Goal: Task Accomplishment & Management: Complete application form

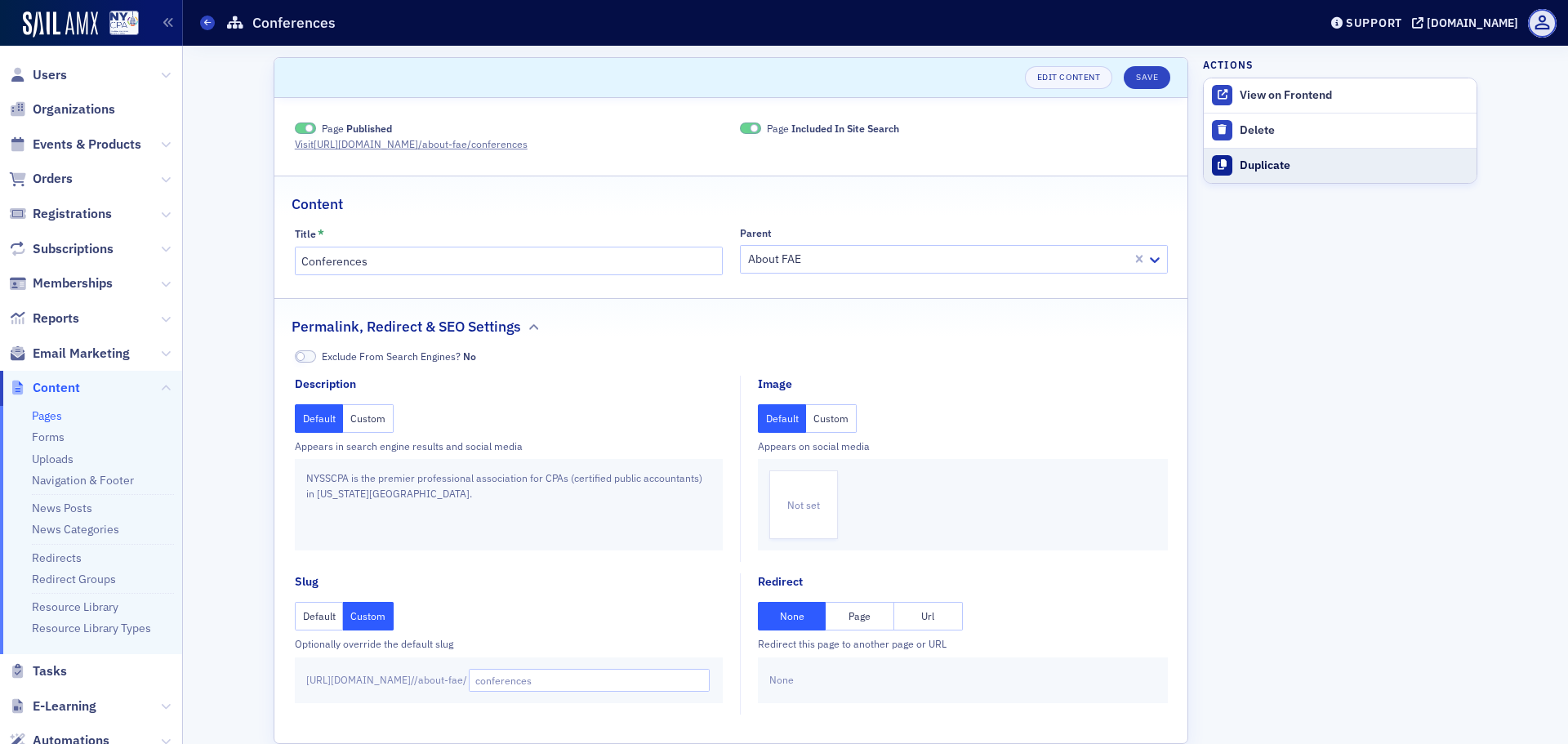
click at [1291, 172] on div "Duplicate" at bounding box center [1353, 166] width 228 height 14
type input "Duplicate of Conferences"
type input "duplicate-of-conferences"
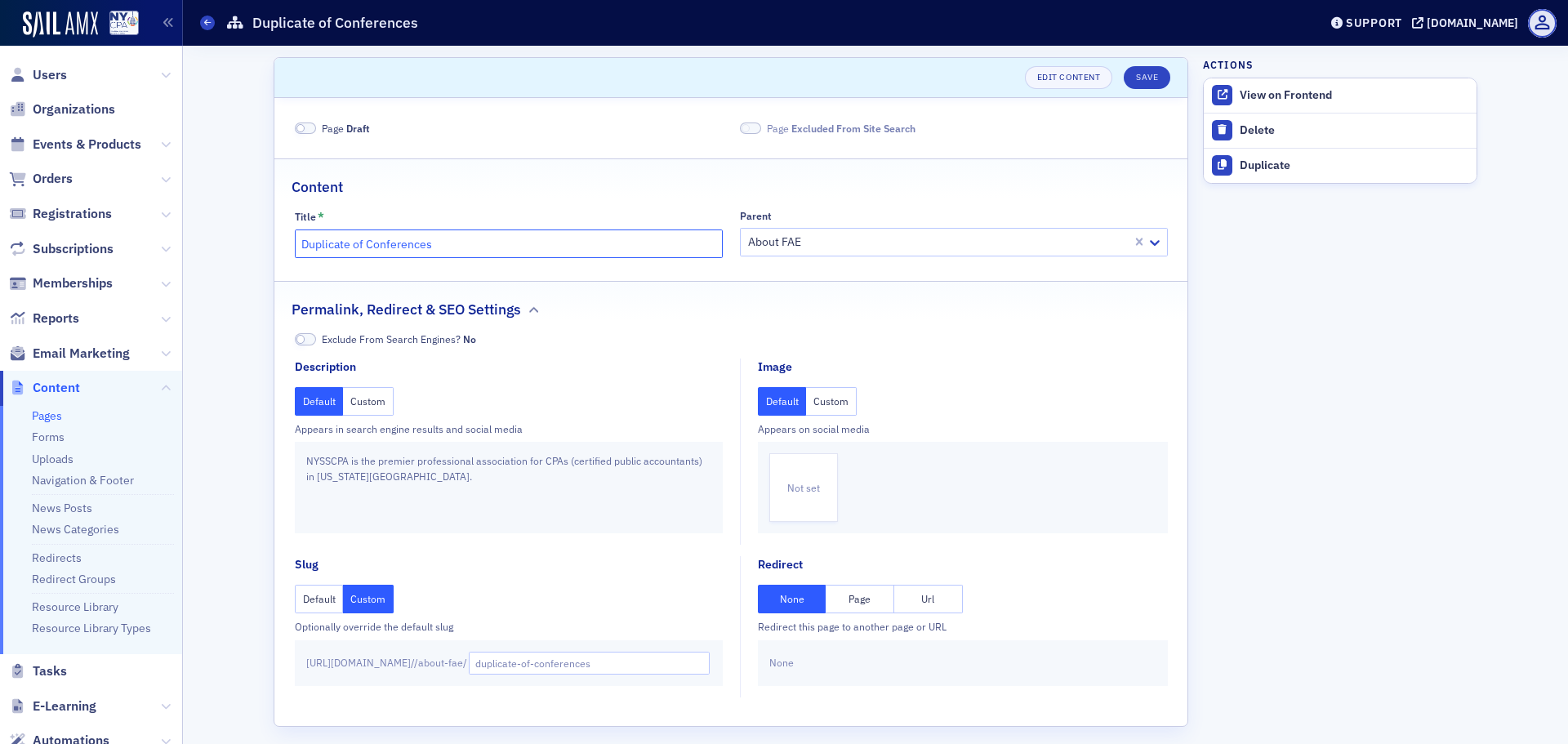
click at [362, 241] on input "Duplicate of Conferences" at bounding box center [509, 244] width 428 height 29
type input "NextGen Leaders Institute"
click at [834, 243] on div at bounding box center [938, 242] width 384 height 20
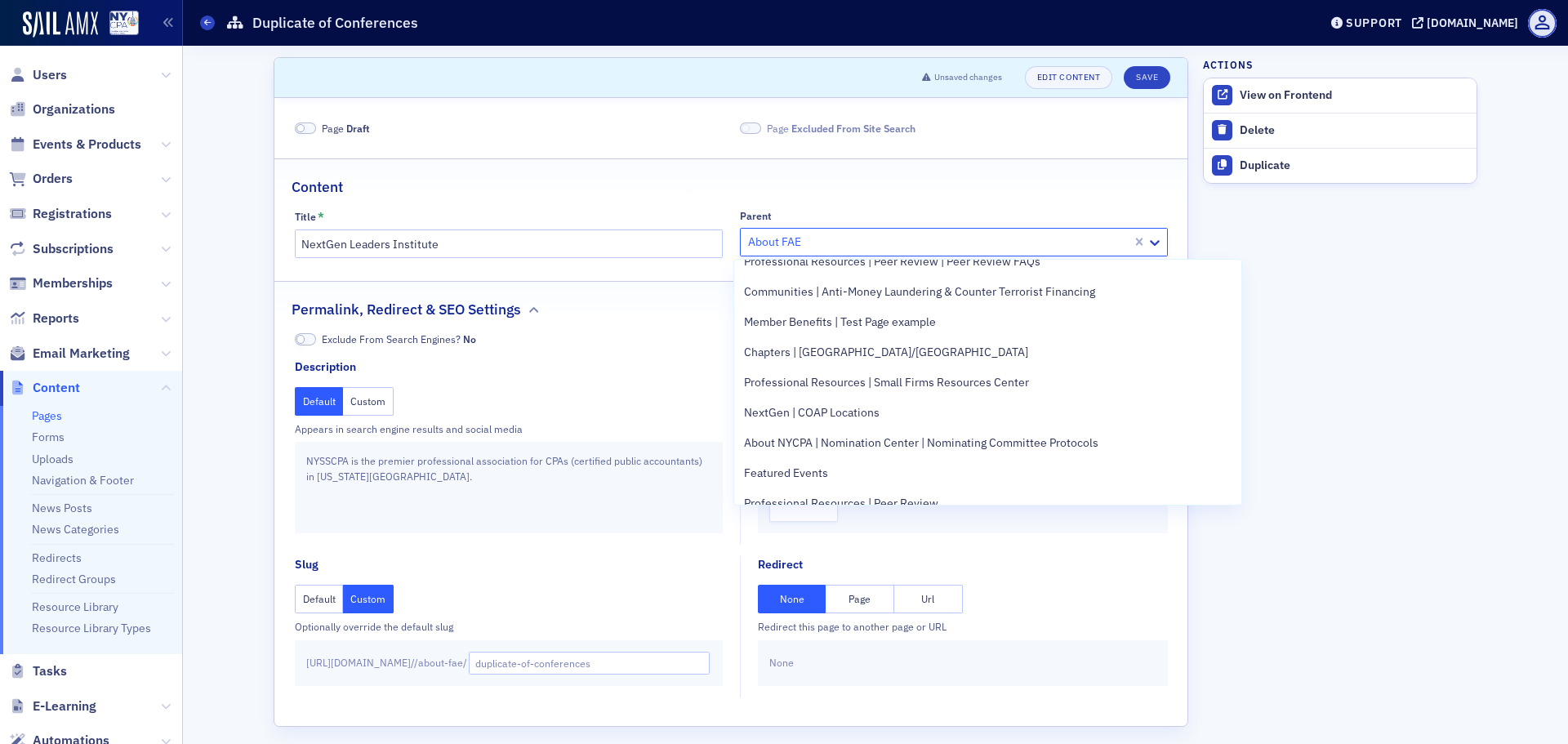
scroll to position [653, 0]
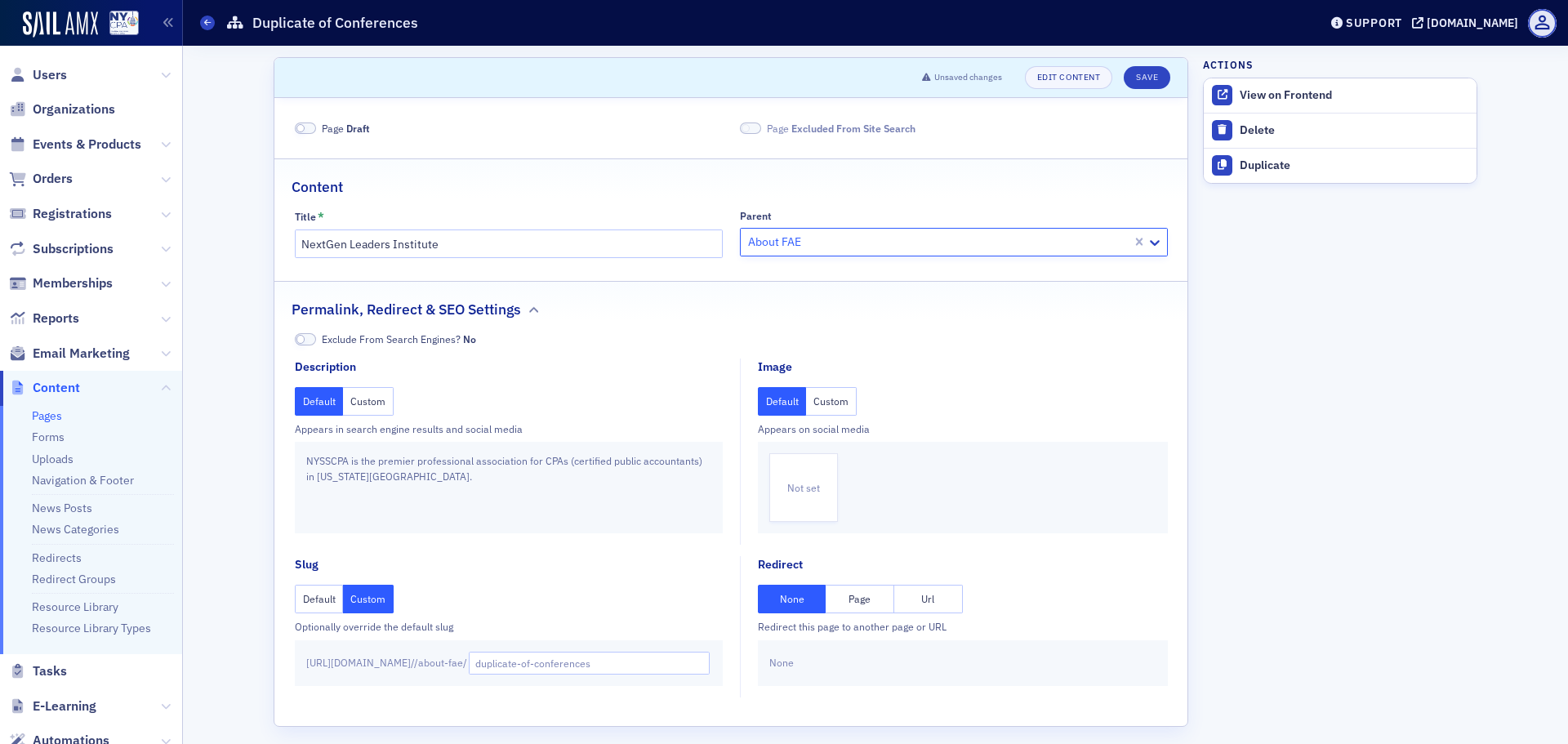
click at [790, 242] on div at bounding box center [938, 242] width 384 height 20
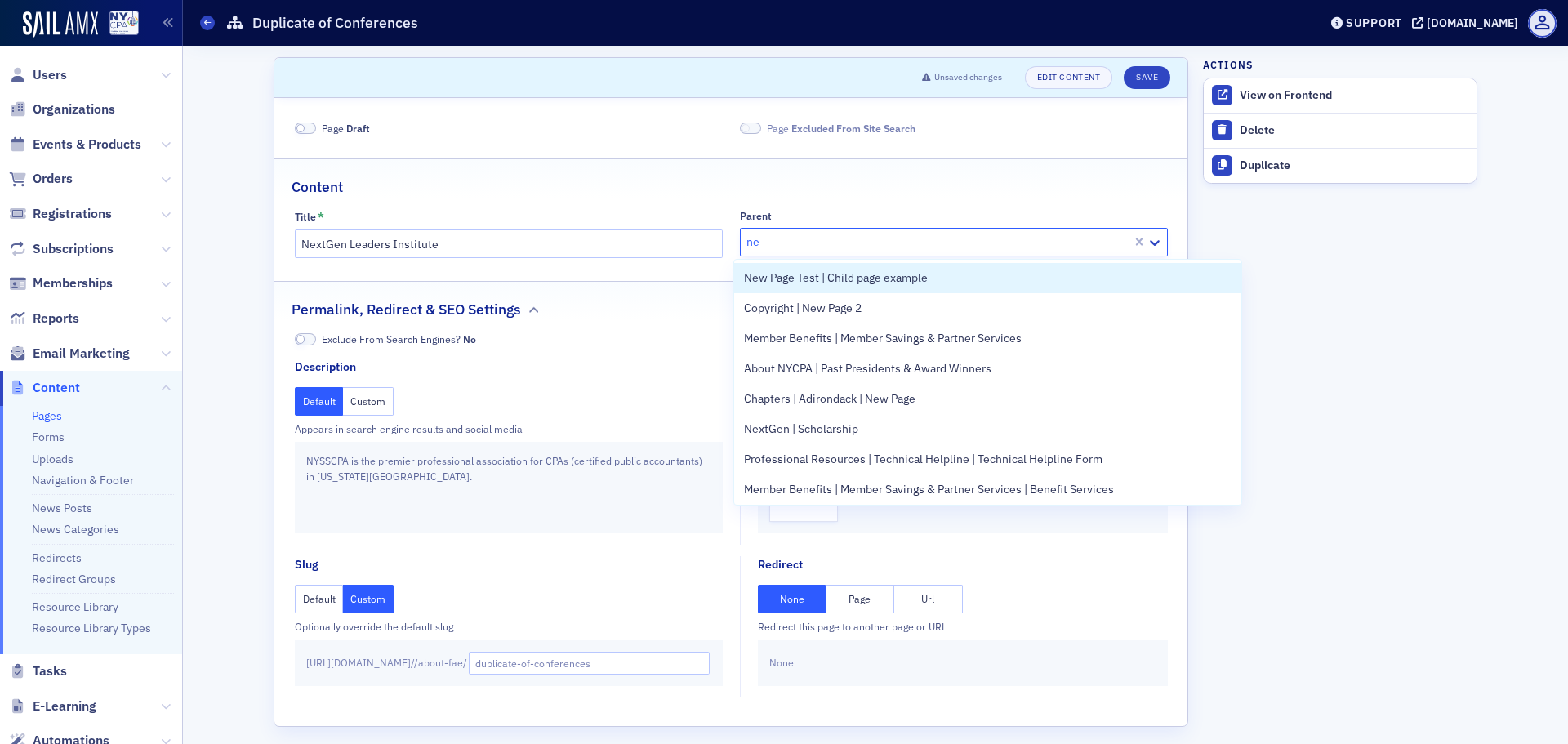
type input "nex"
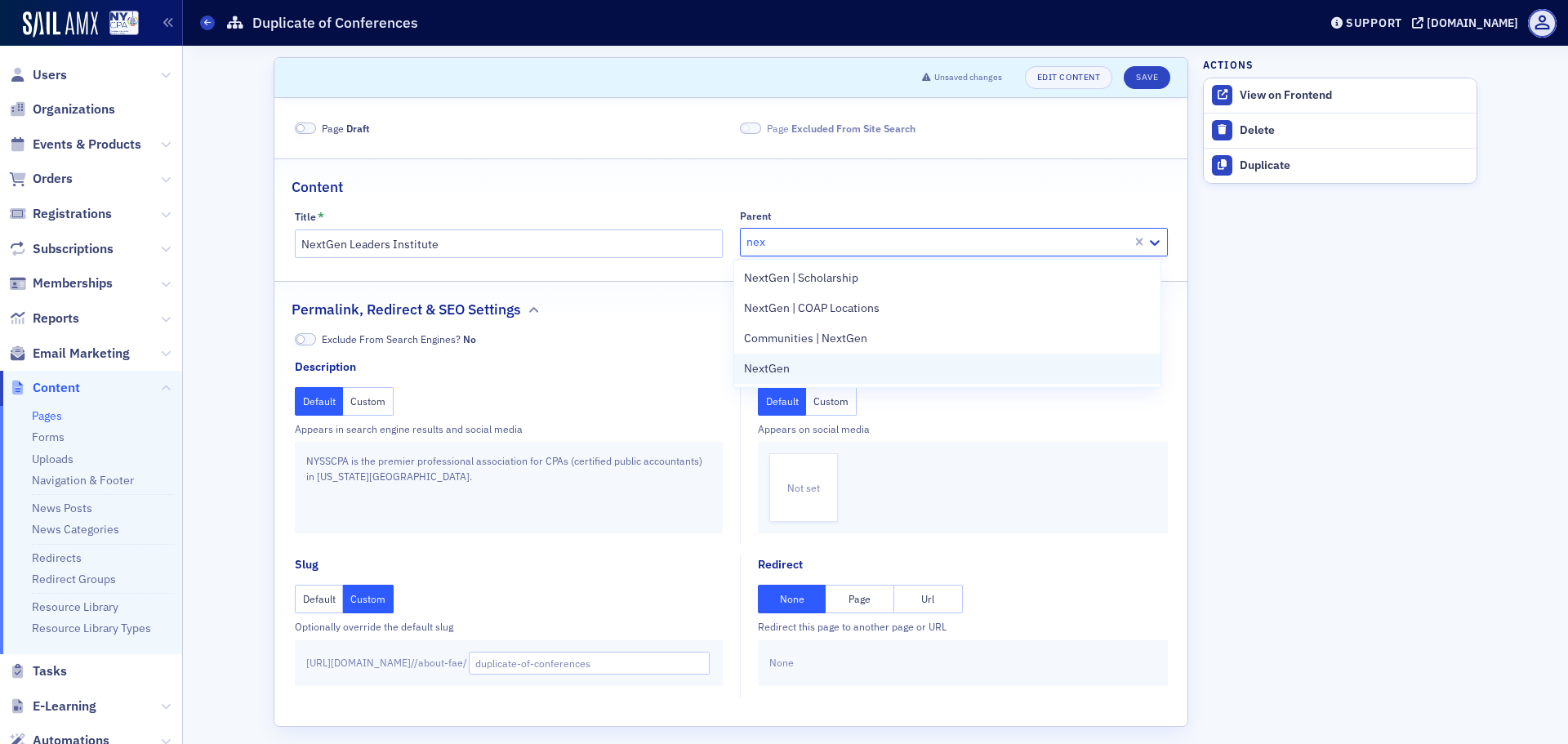
click at [792, 368] on div "NextGen" at bounding box center [947, 369] width 407 height 17
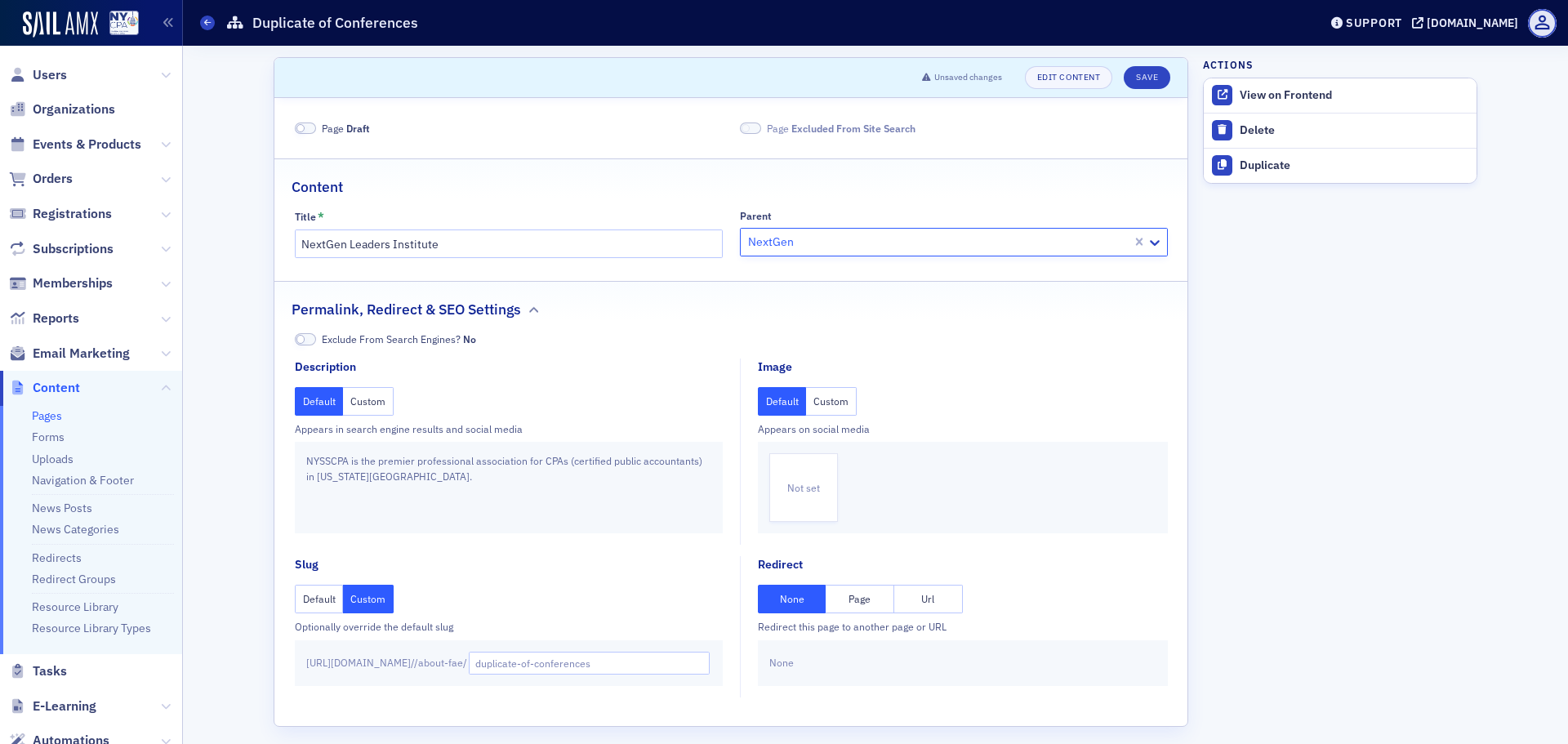
click at [1246, 328] on aside "Actions View on Frontend Delete Duplicate" at bounding box center [1340, 401] width 274 height 710
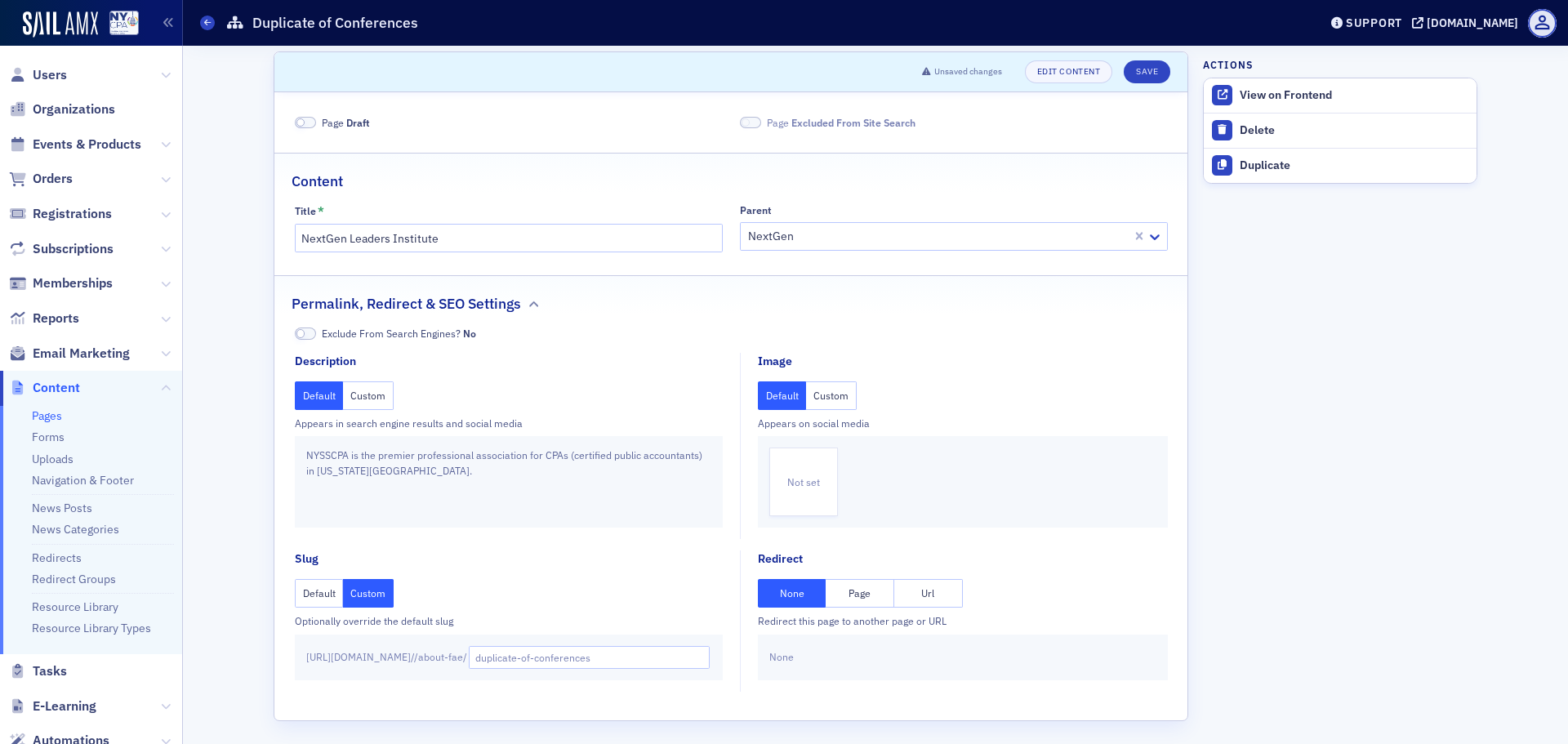
scroll to position [11, 0]
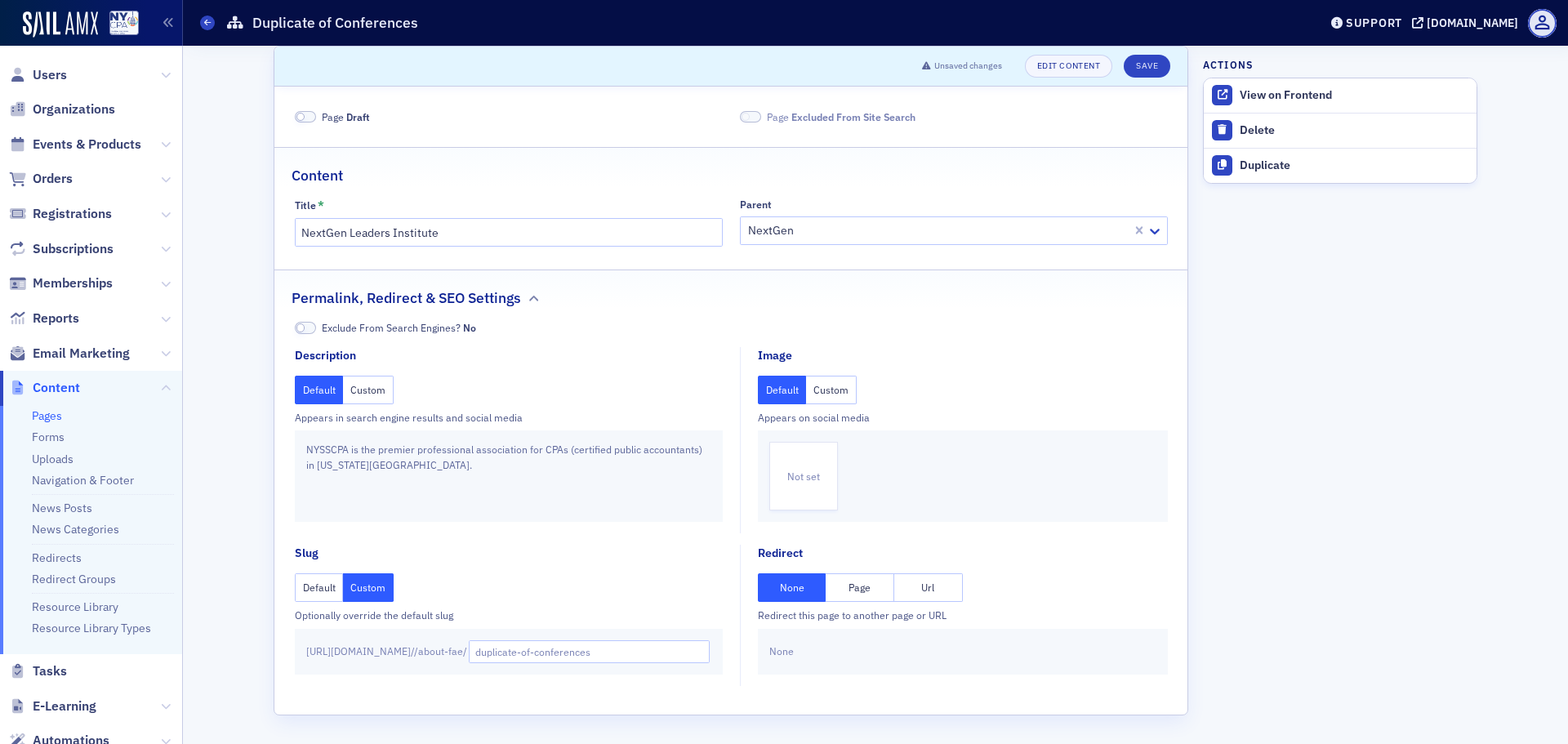
click at [313, 587] on button "Default" at bounding box center [319, 588] width 49 height 29
click at [364, 589] on button "Custom" at bounding box center [368, 588] width 51 height 29
click at [588, 654] on input "duplicate-of-conferences" at bounding box center [589, 651] width 242 height 23
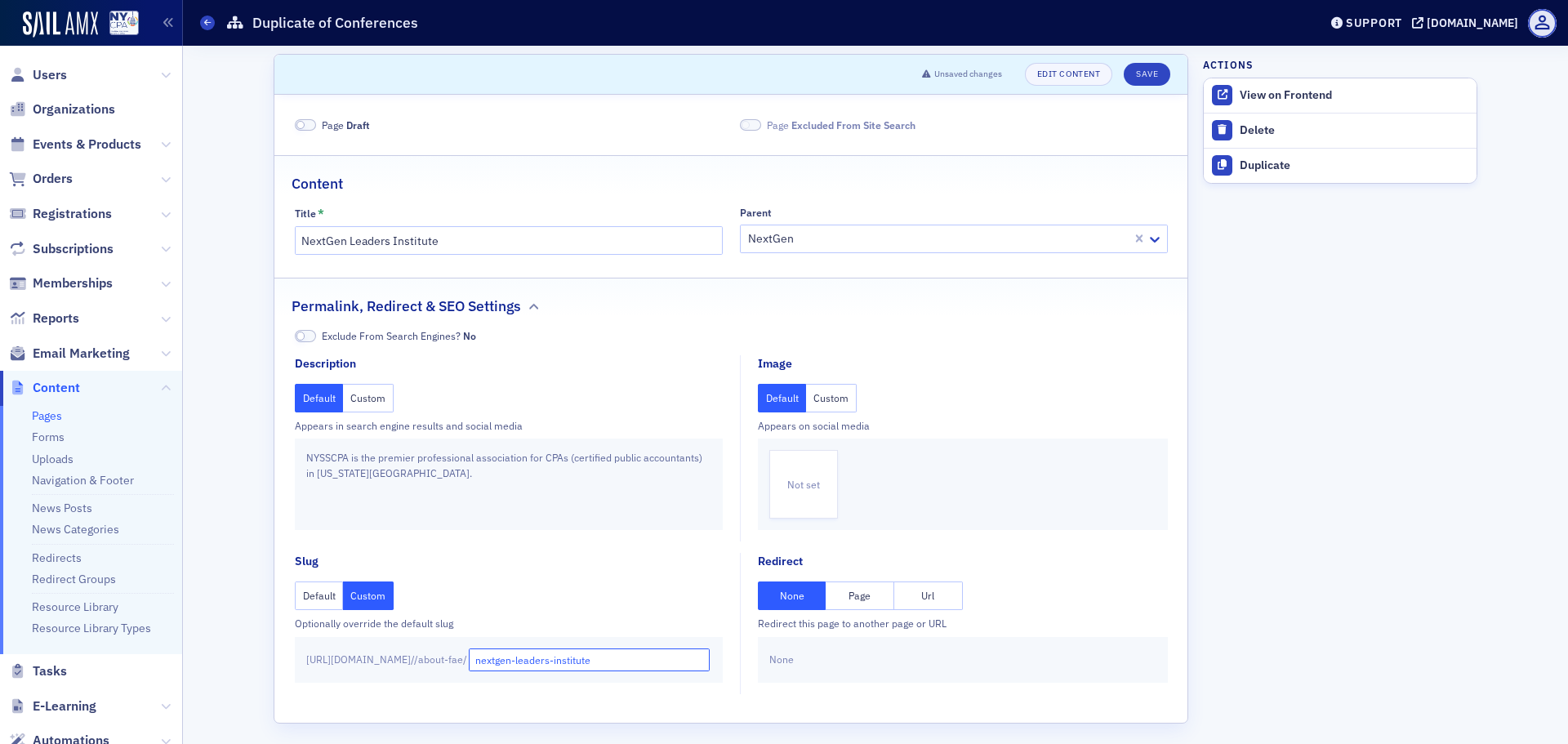
scroll to position [0, 0]
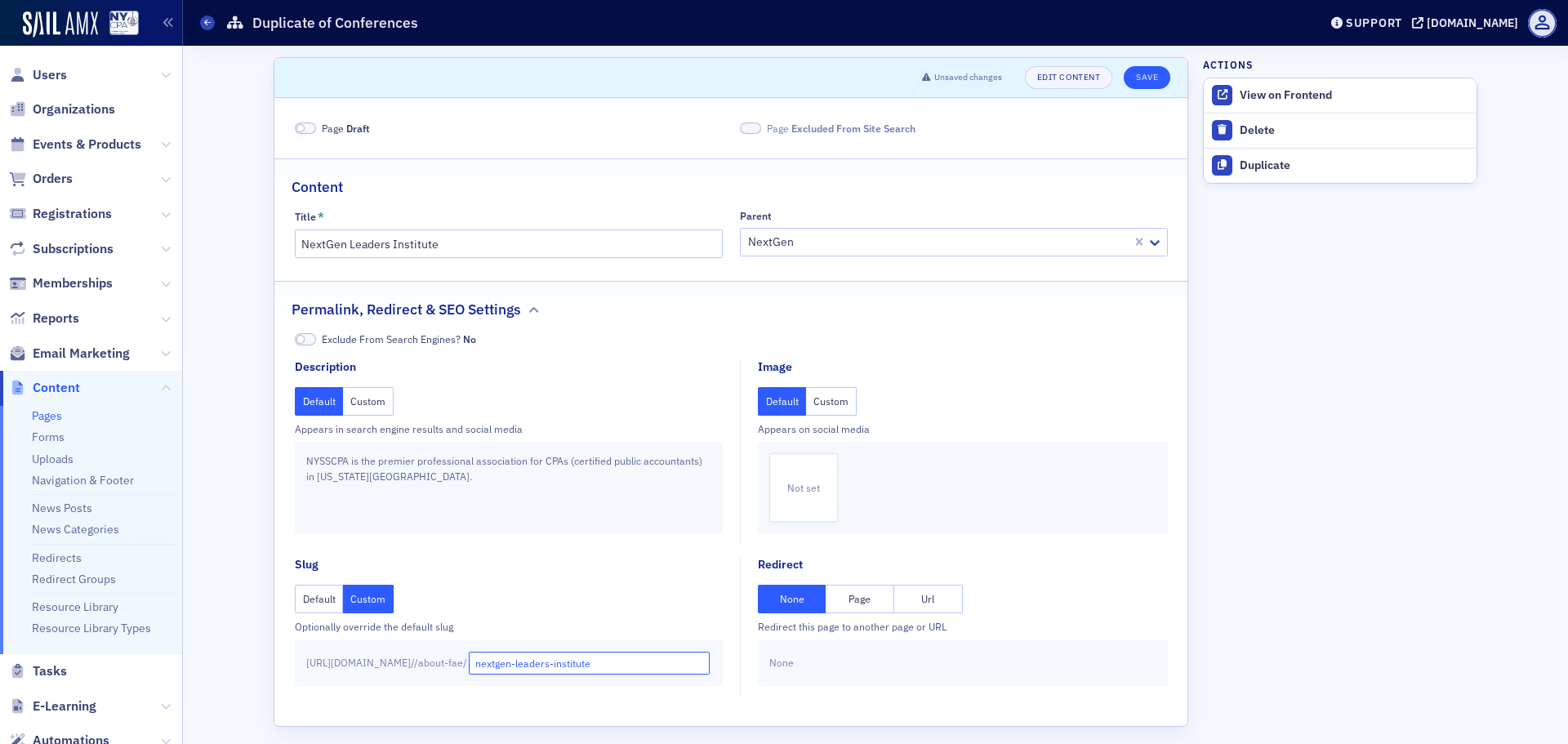
type input "nextgen-leaders-institute"
click at [1149, 76] on button "Save" at bounding box center [1146, 77] width 47 height 23
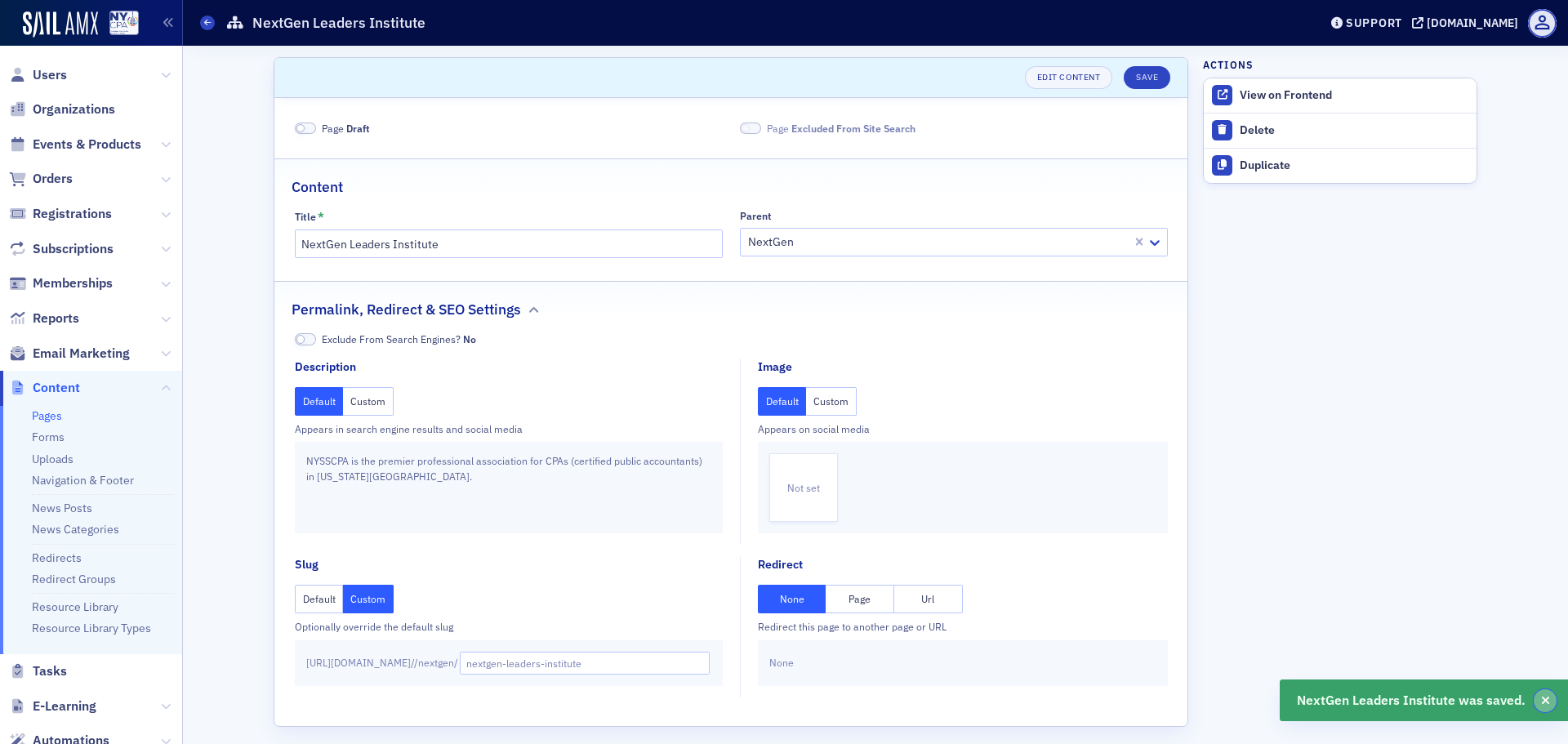
click at [1547, 700] on icon "button" at bounding box center [1545, 700] width 9 height 11
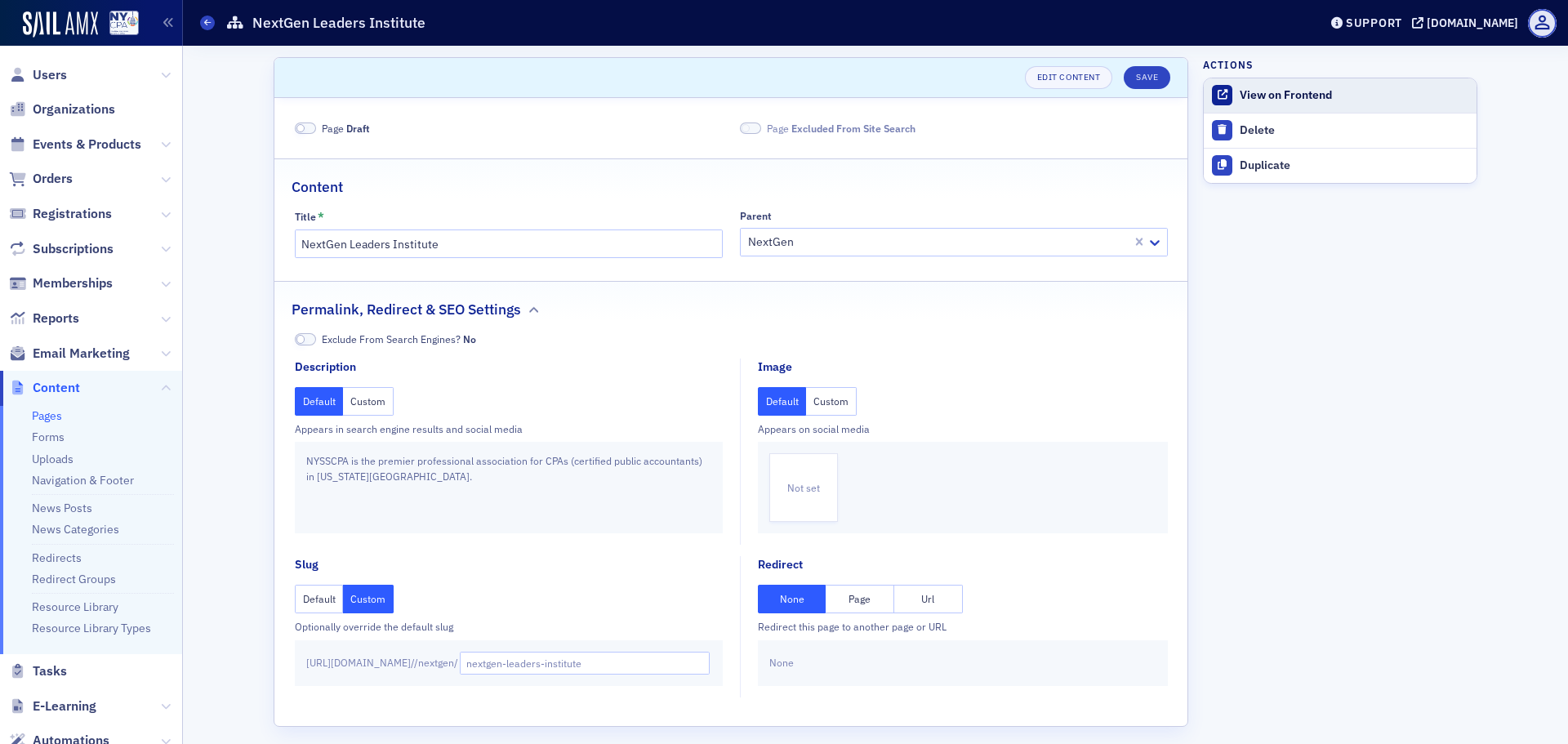
click at [1296, 92] on div "View on Frontend" at bounding box center [1353, 95] width 228 height 14
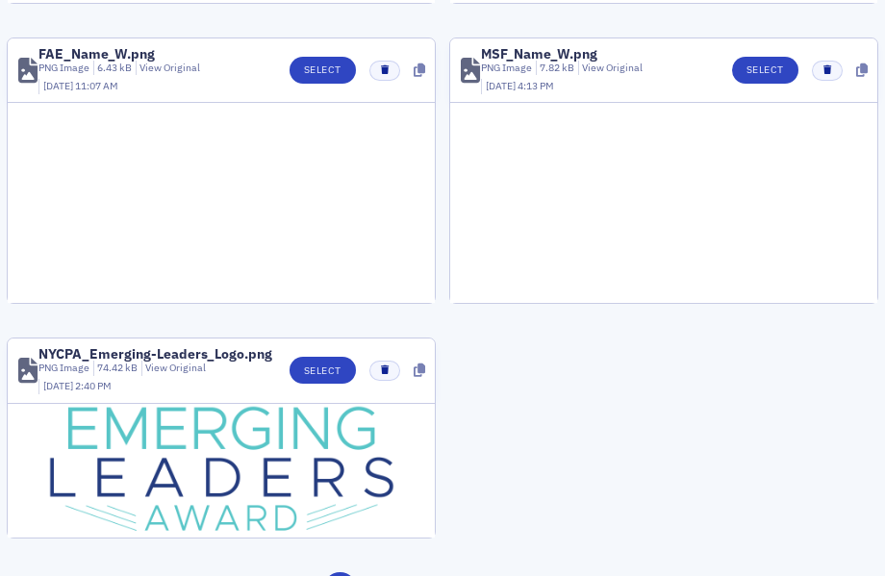
scroll to position [2288, 0]
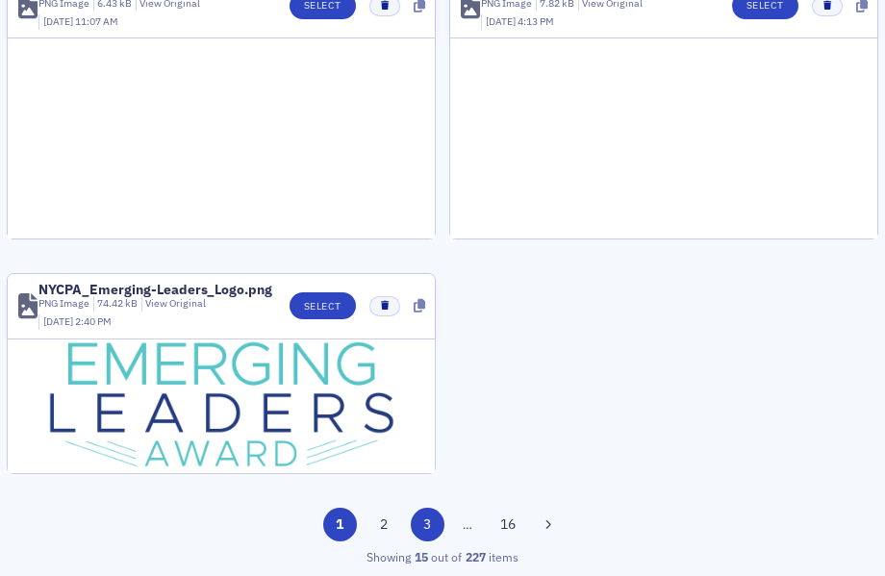
click at [423, 515] on button "3" at bounding box center [428, 525] width 34 height 34
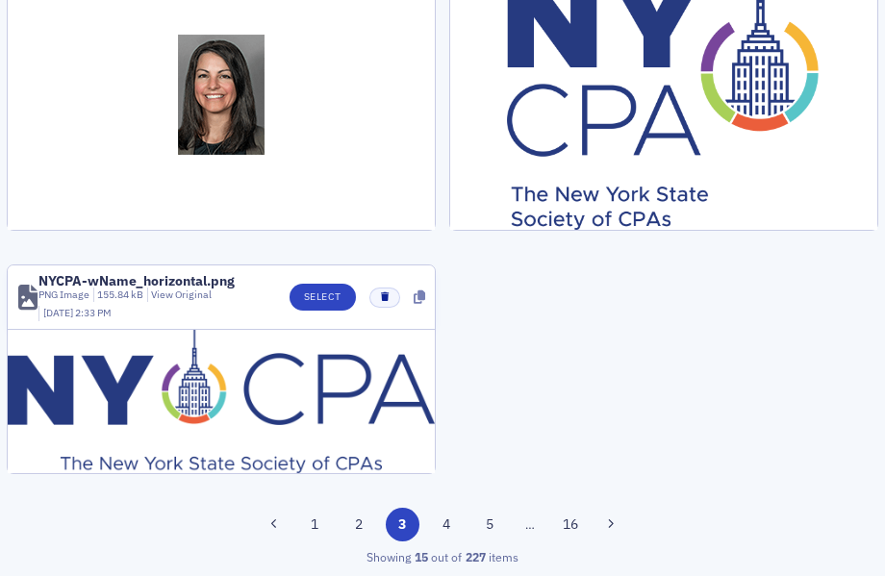
scroll to position [1770, 0]
click at [474, 520] on button "5" at bounding box center [490, 525] width 34 height 34
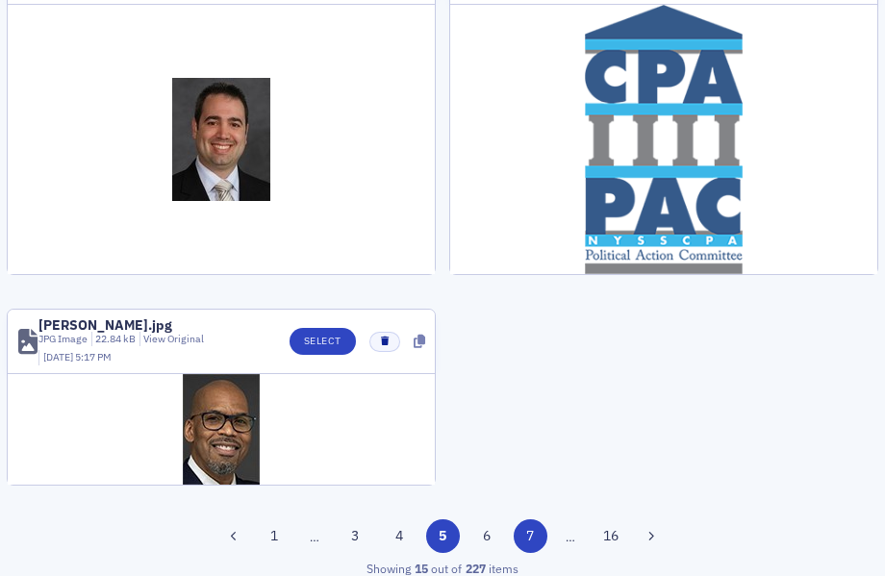
click at [526, 527] on button "7" at bounding box center [531, 536] width 34 height 34
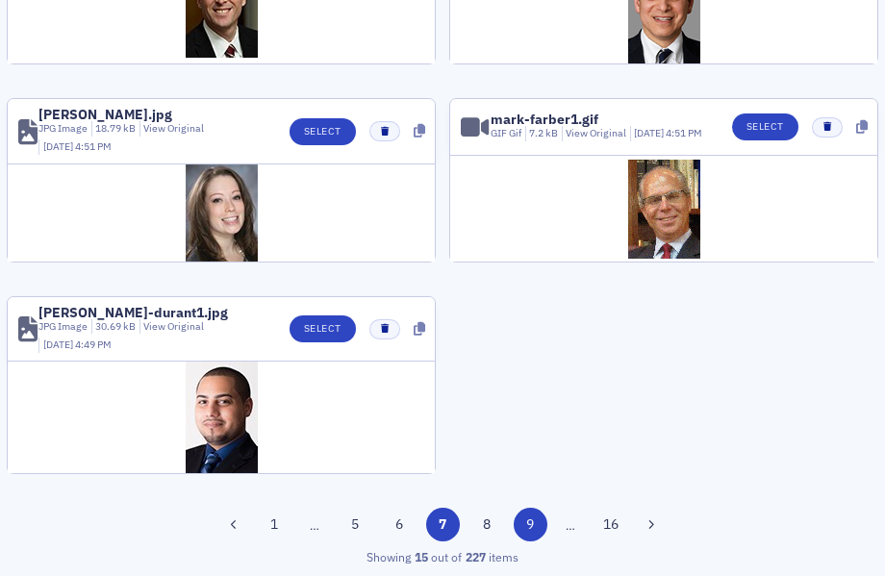
click at [524, 525] on button "9" at bounding box center [531, 525] width 34 height 34
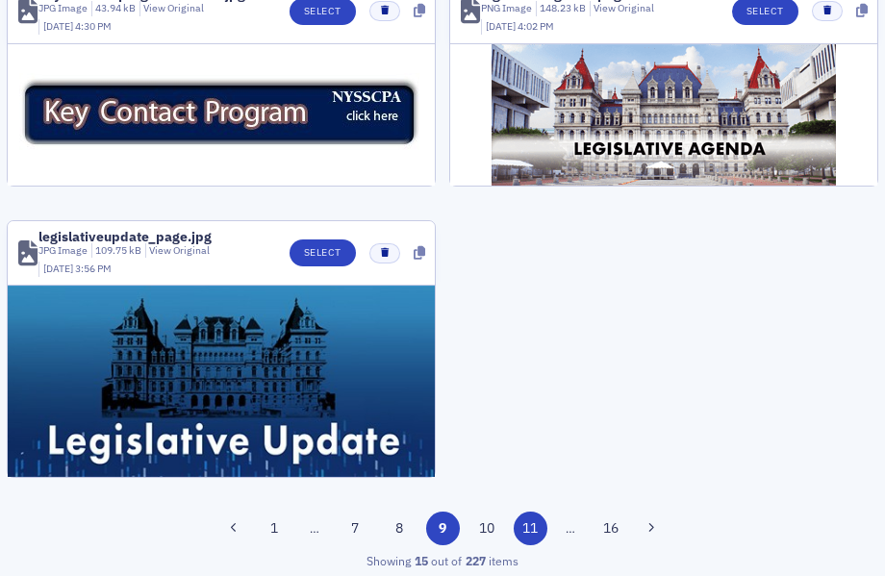
click at [526, 519] on button "11" at bounding box center [531, 529] width 34 height 34
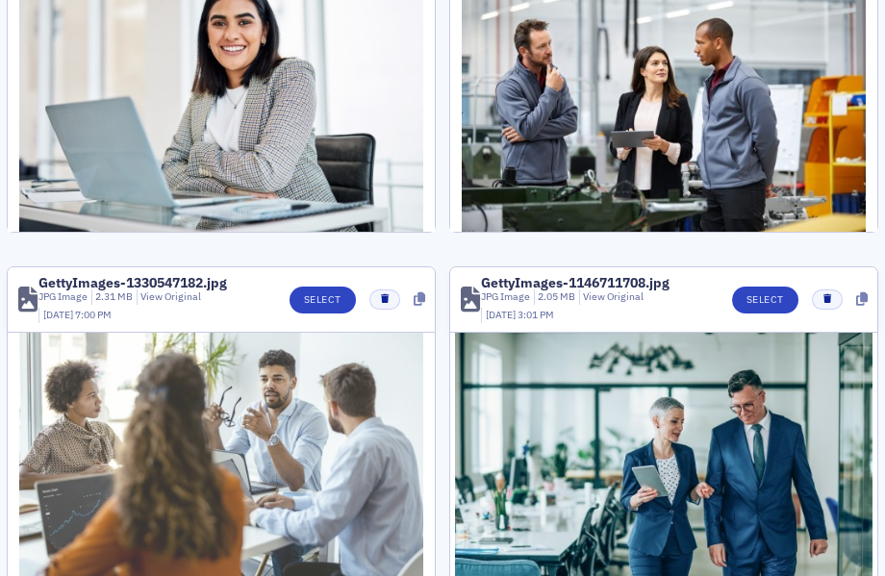
scroll to position [1897, 0]
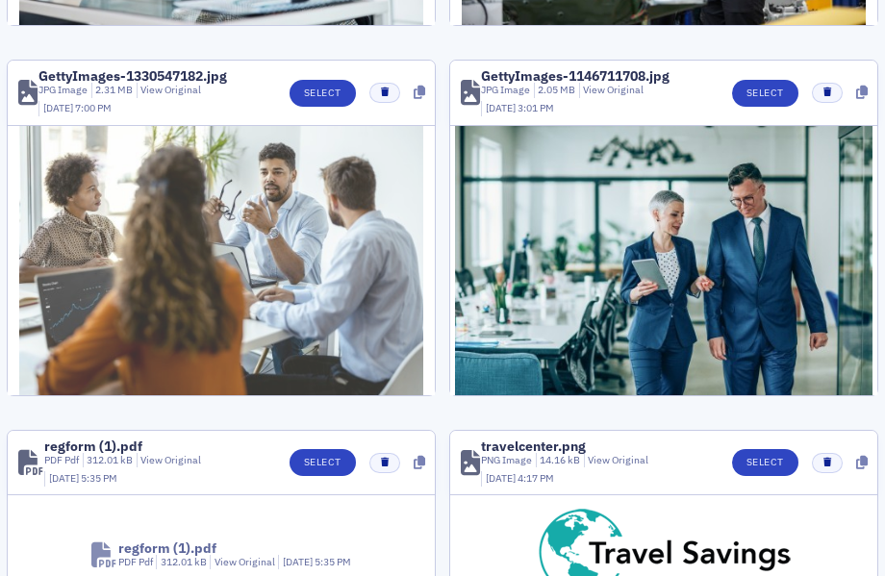
click at [292, 268] on img at bounding box center [221, 260] width 404 height 269
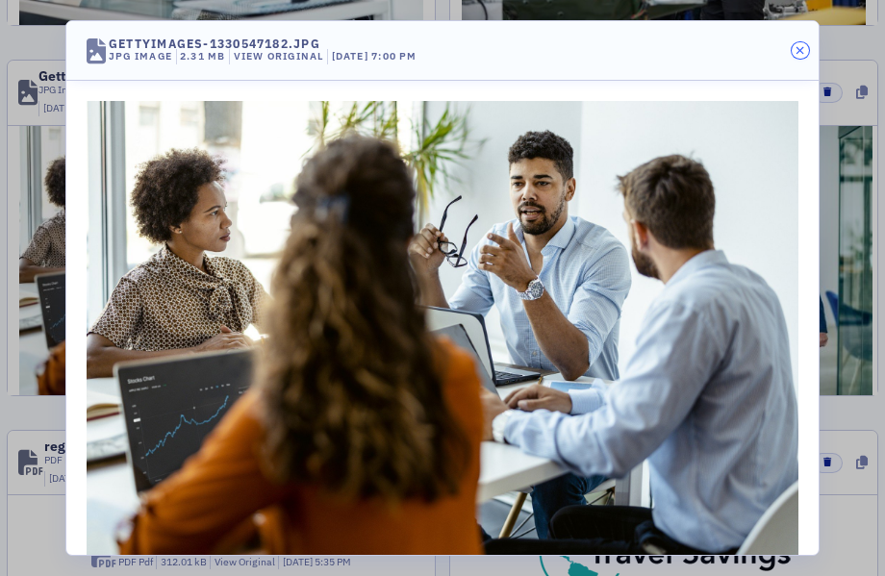
click at [802, 57] on button "button" at bounding box center [800, 50] width 17 height 17
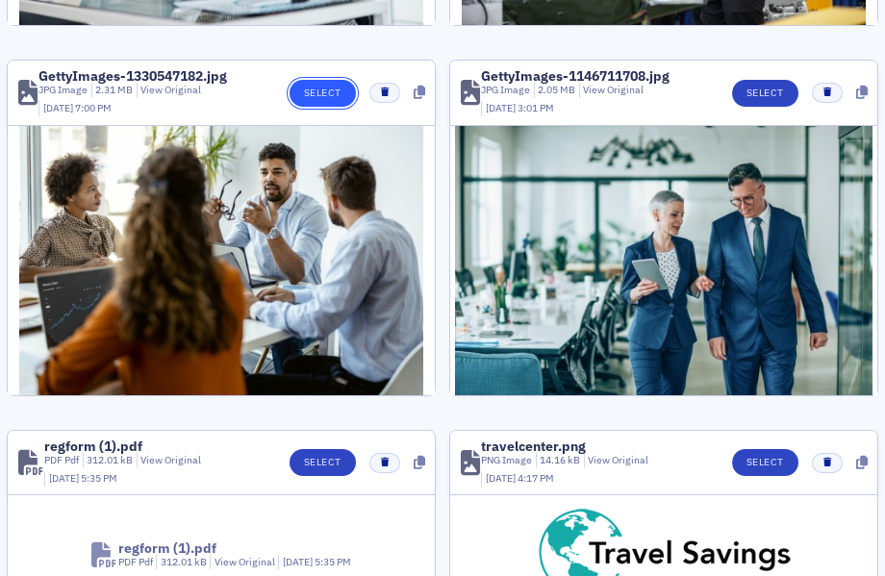
click at [325, 88] on button "Select" at bounding box center [322, 93] width 66 height 27
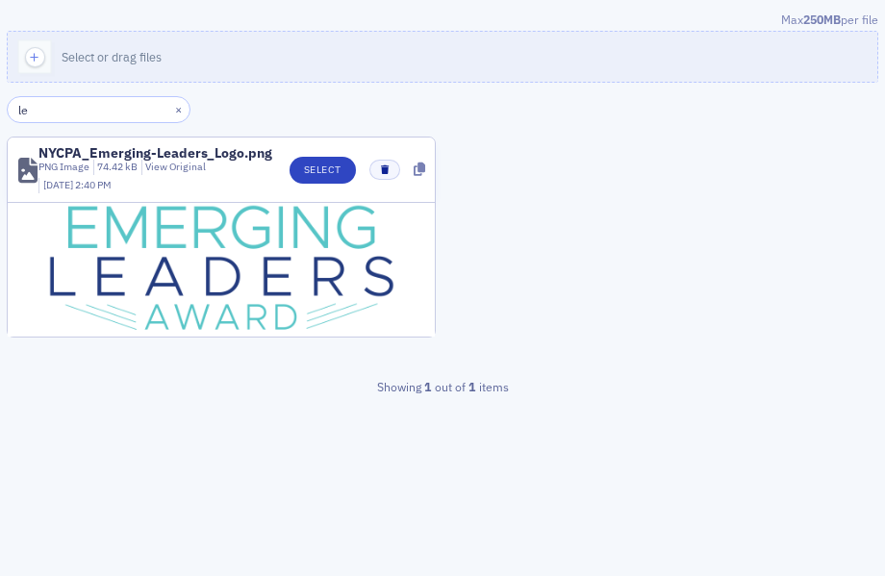
type input "l"
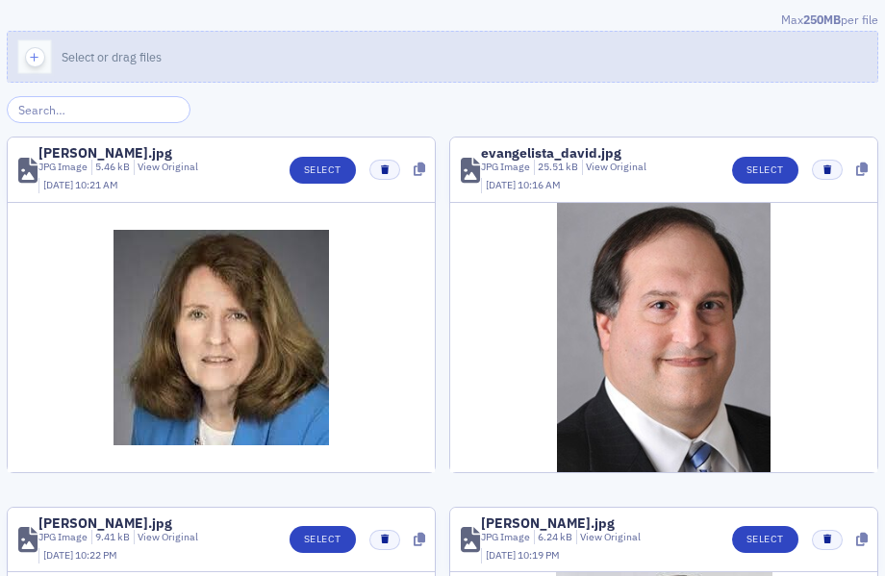
click at [34, 52] on icon "button" at bounding box center [34, 57] width 17 height 17
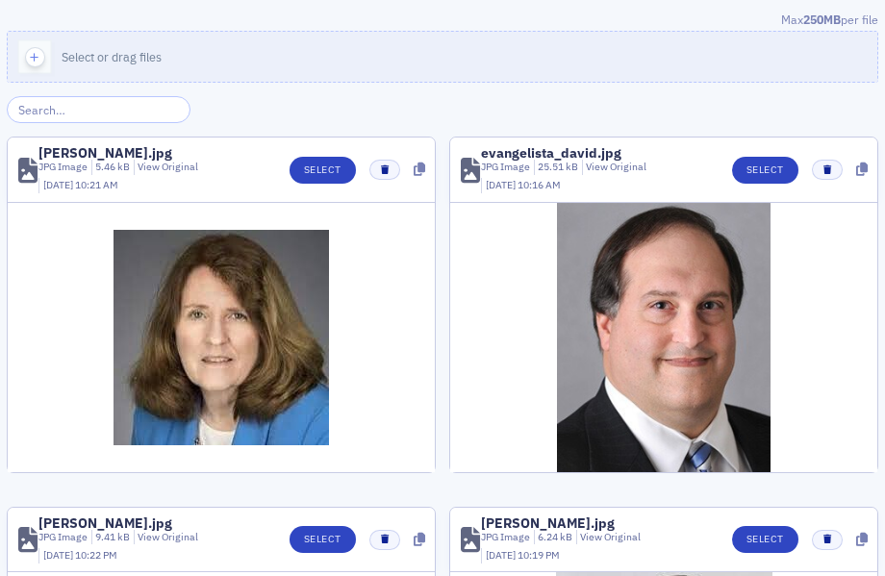
click at [33, 50] on icon "button" at bounding box center [34, 57] width 17 height 17
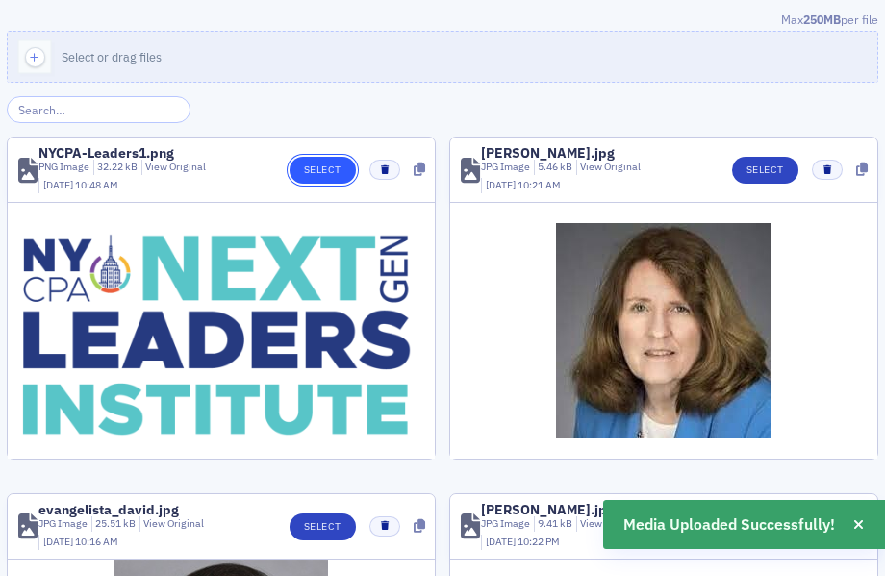
click at [321, 167] on button "Select" at bounding box center [322, 170] width 66 height 27
